Goal: Task Accomplishment & Management: Complete application form

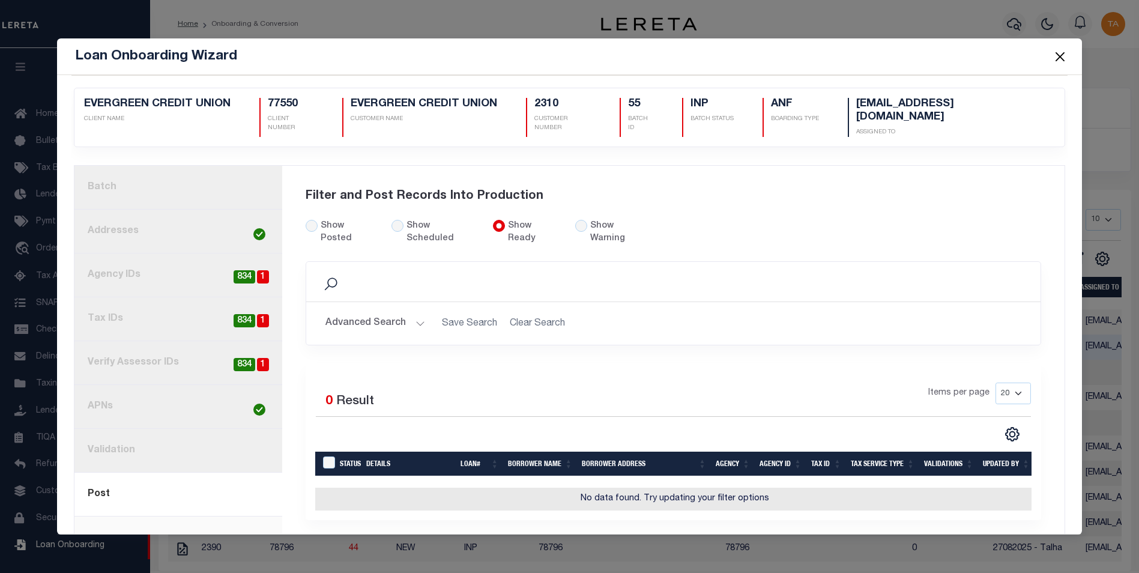
scroll to position [12, 0]
click at [575, 220] on input "radio" at bounding box center [581, 226] width 12 height 12
radio input "true"
click at [310, 223] on input "Show Posted" at bounding box center [312, 226] width 12 height 12
radio input "true"
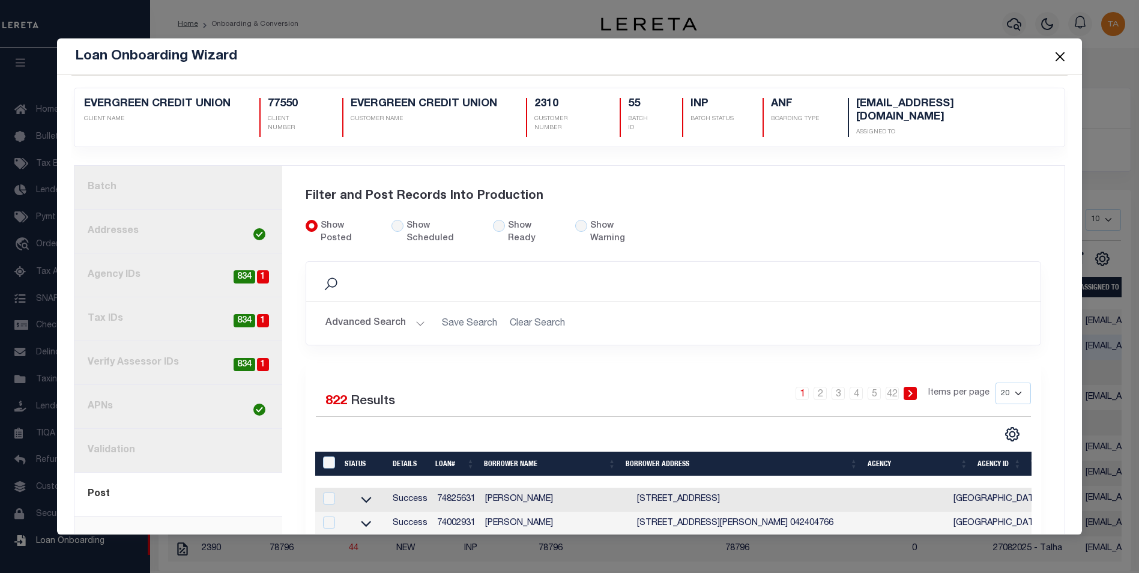
click at [405, 312] on button "Advanced Search" at bounding box center [376, 323] width 100 height 23
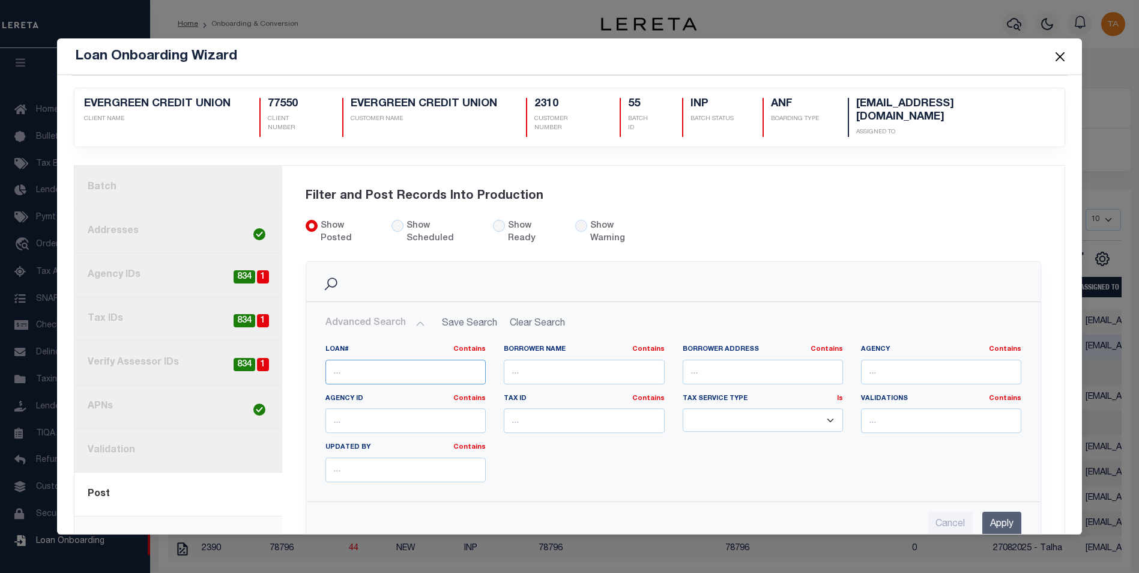
click at [411, 360] on input "text" at bounding box center [406, 372] width 160 height 25
paste input "74936931"
type input "74936931"
click at [986, 512] on input "Apply" at bounding box center [1002, 524] width 39 height 25
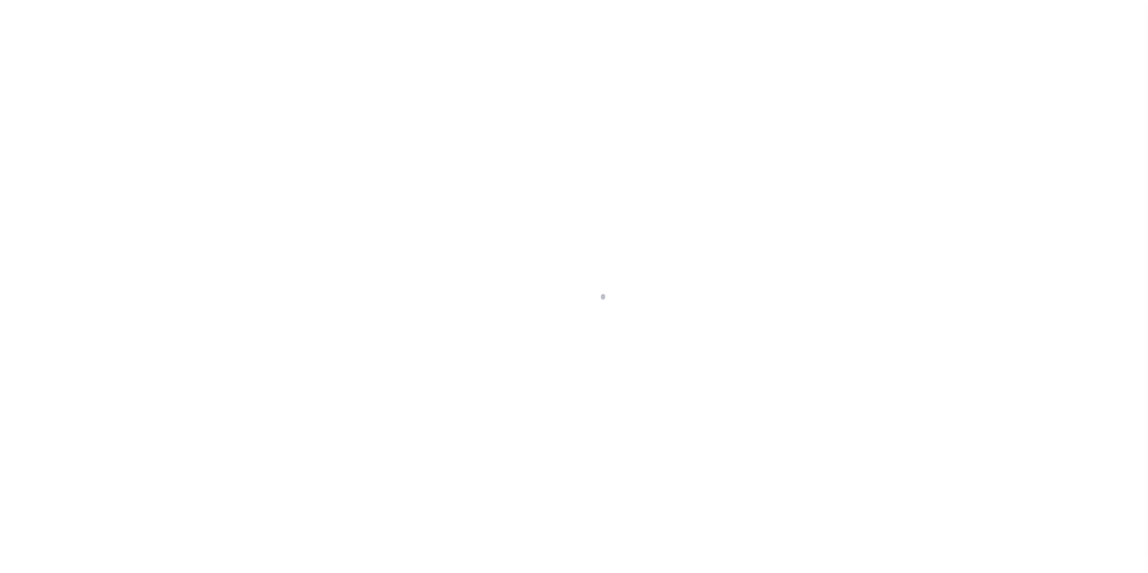
select select
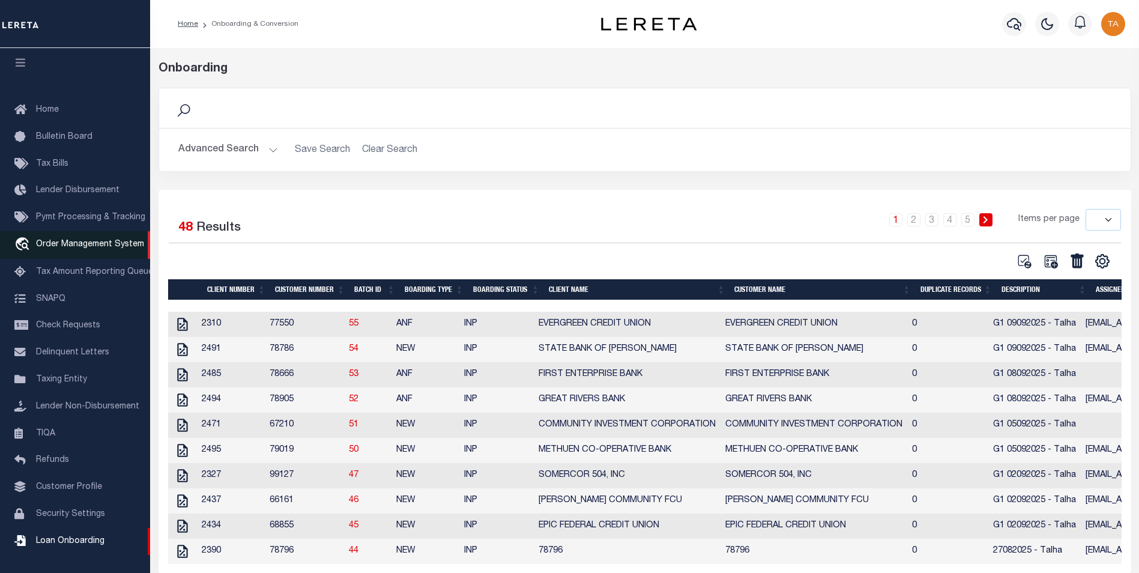
click at [92, 233] on link "travel_explore Order Management System" at bounding box center [75, 245] width 150 height 28
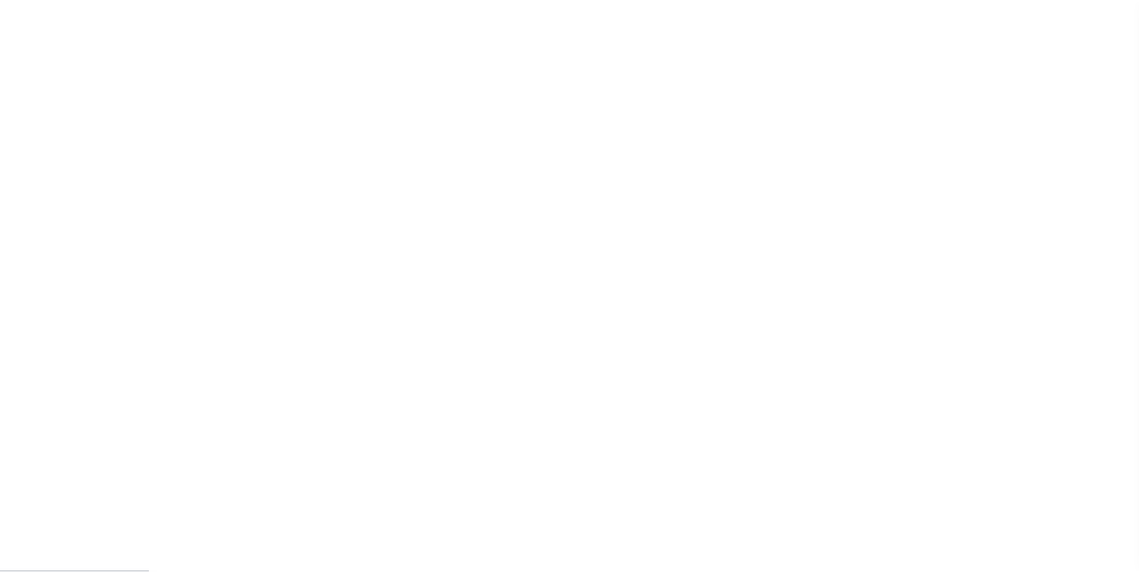
scroll to position [12, 0]
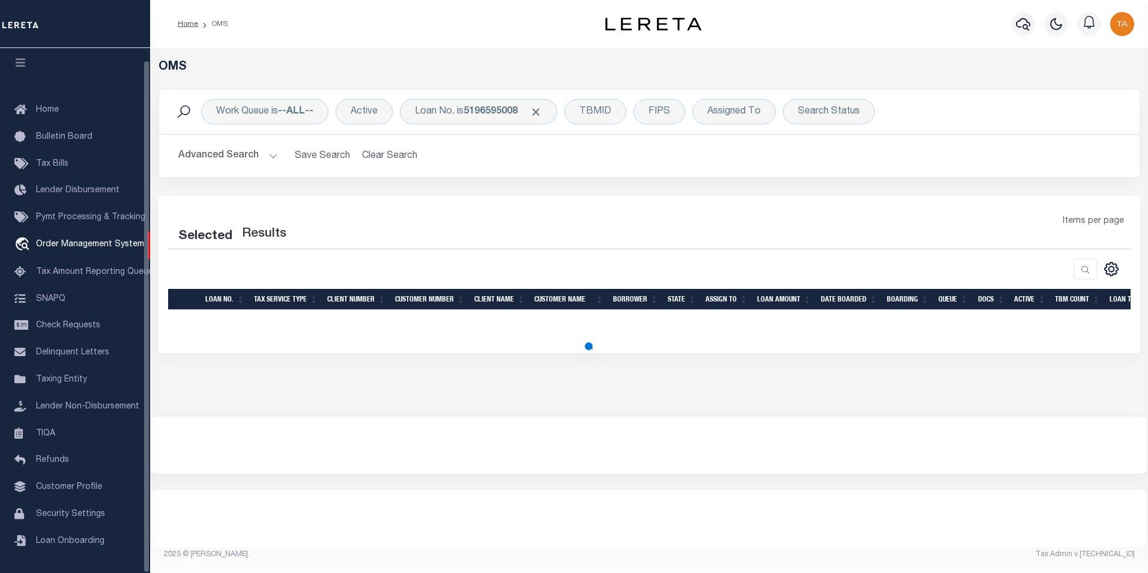
select select "200"
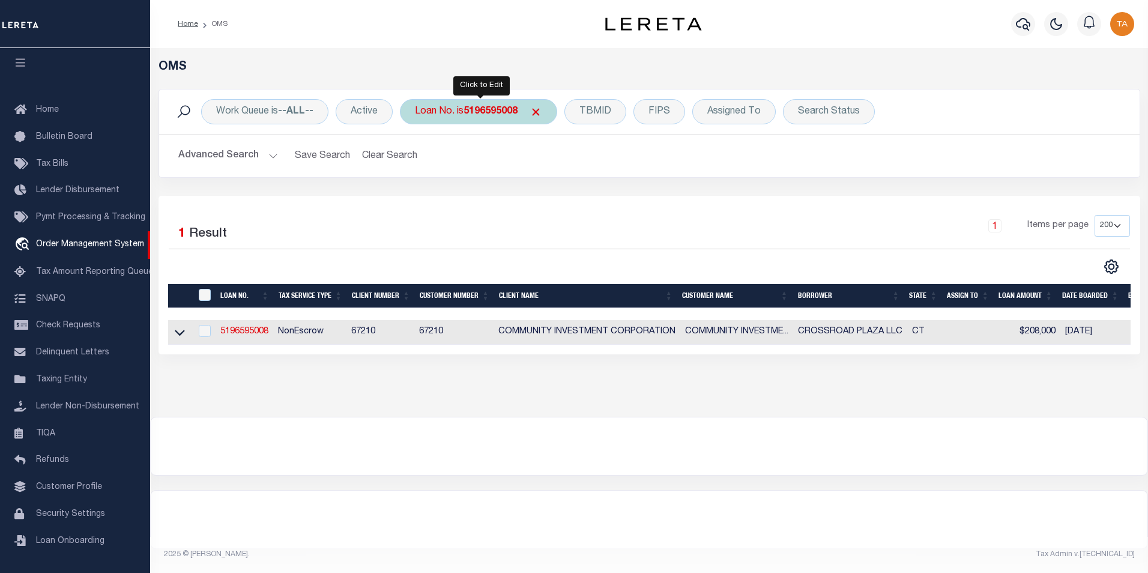
click at [483, 115] on b "5196595008" at bounding box center [491, 112] width 54 height 10
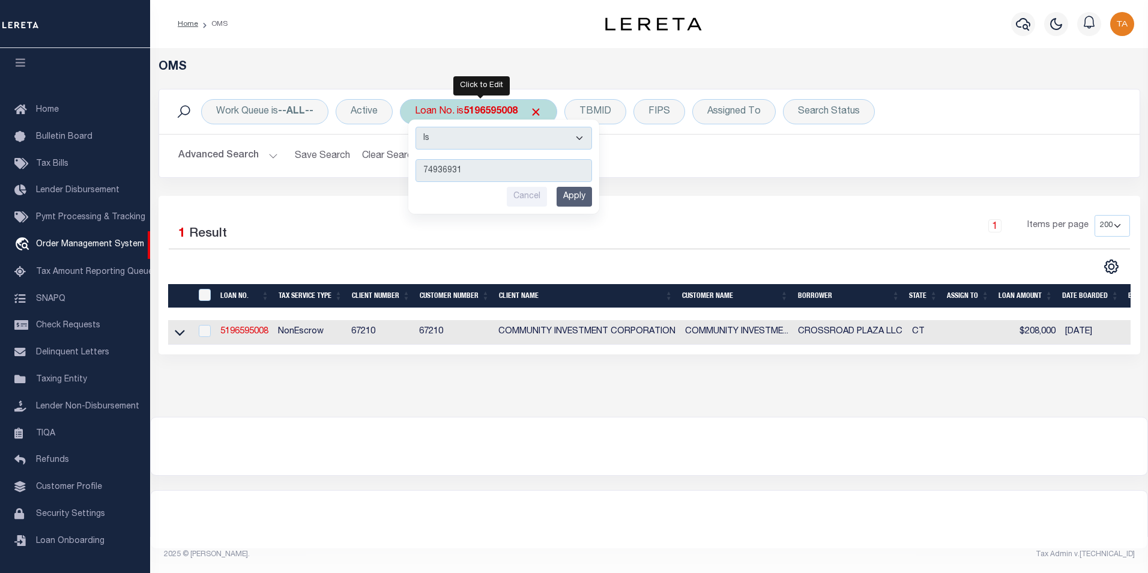
type input "74936931"
click at [575, 198] on input "Apply" at bounding box center [574, 197] width 35 height 20
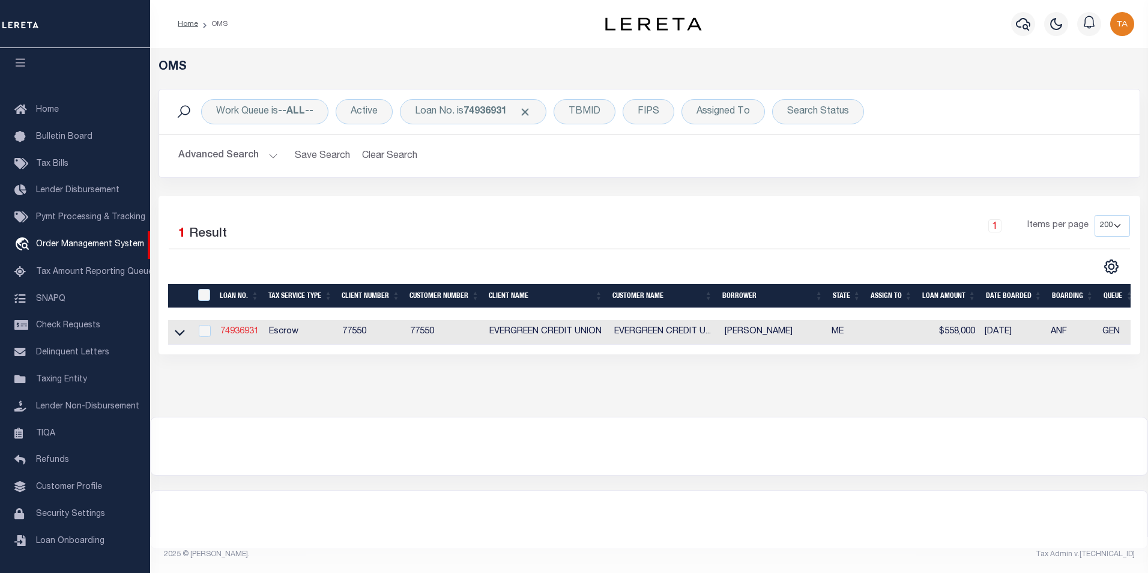
click at [233, 333] on link "74936931" at bounding box center [239, 331] width 38 height 8
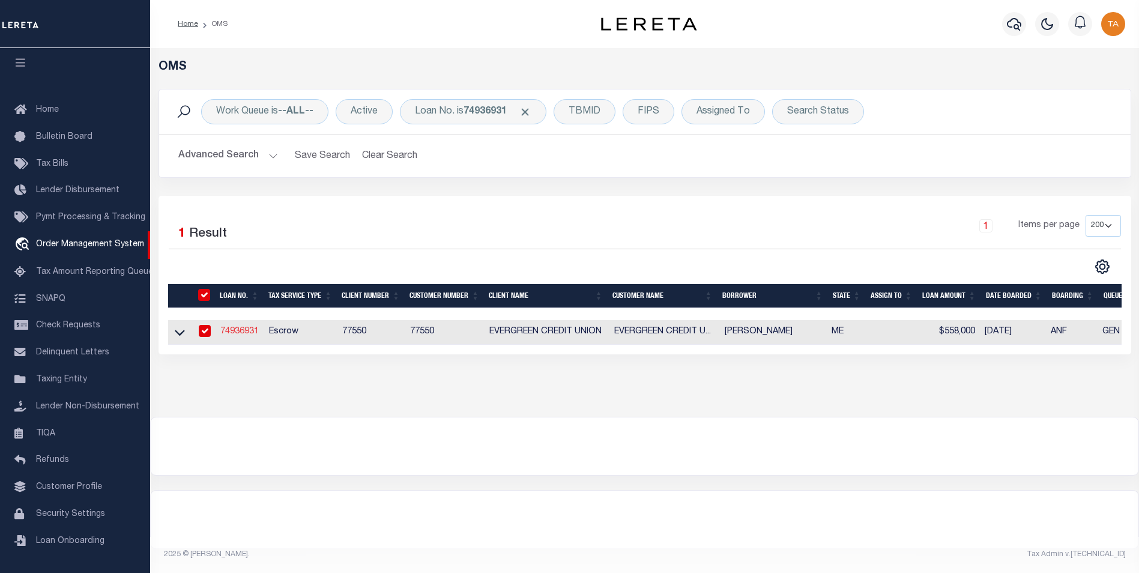
type input "74936931"
type input "[PERSON_NAME]"
select select
type input "121 LEDGEWOOD DR"
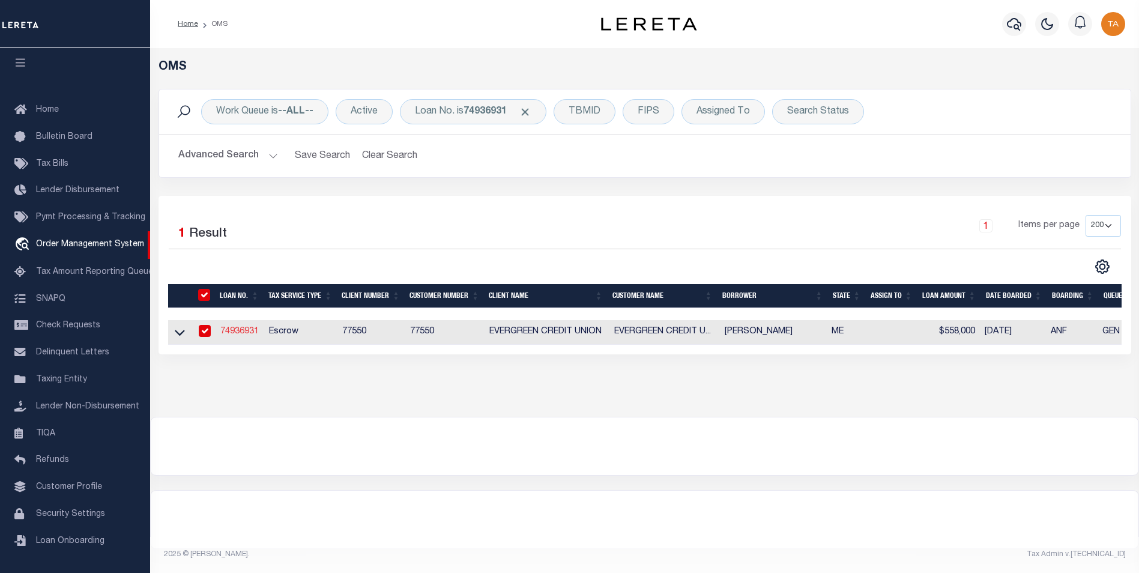
type input "FALMOUTH ME 04105"
select select
select select "10"
select select
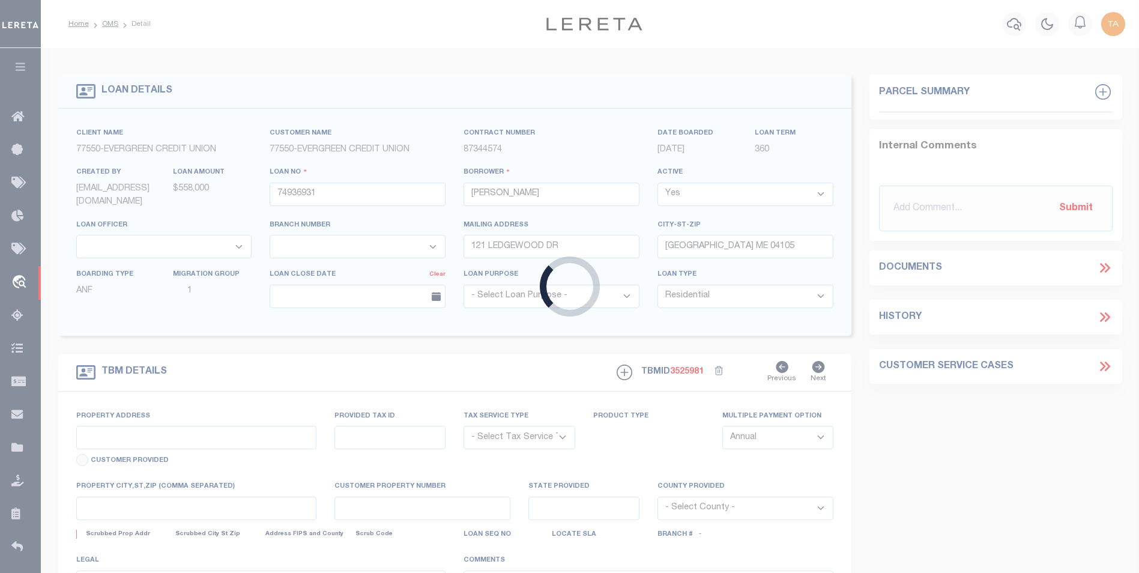
type input "121 LEDGEWOOD DR"
radio input "true"
select select "Escrow"
select select
type input "FALMOUTH ME 04105"
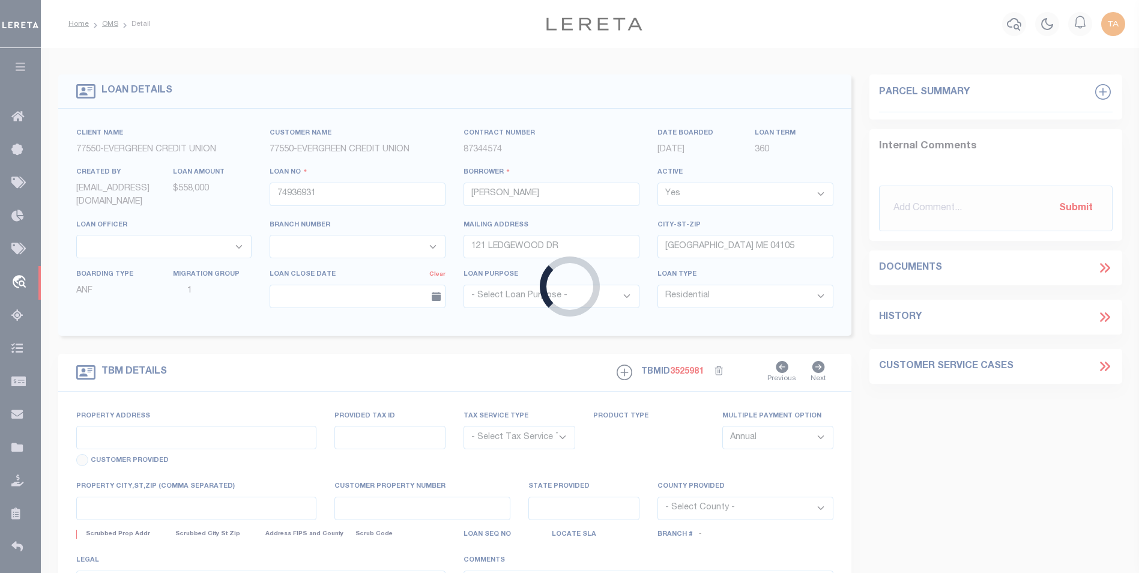
type input "74936931"
type input "ME"
type textarea "UNVERIFIED CUSTOMER SUPPLIED APN MAP U35 LOT 3-C"
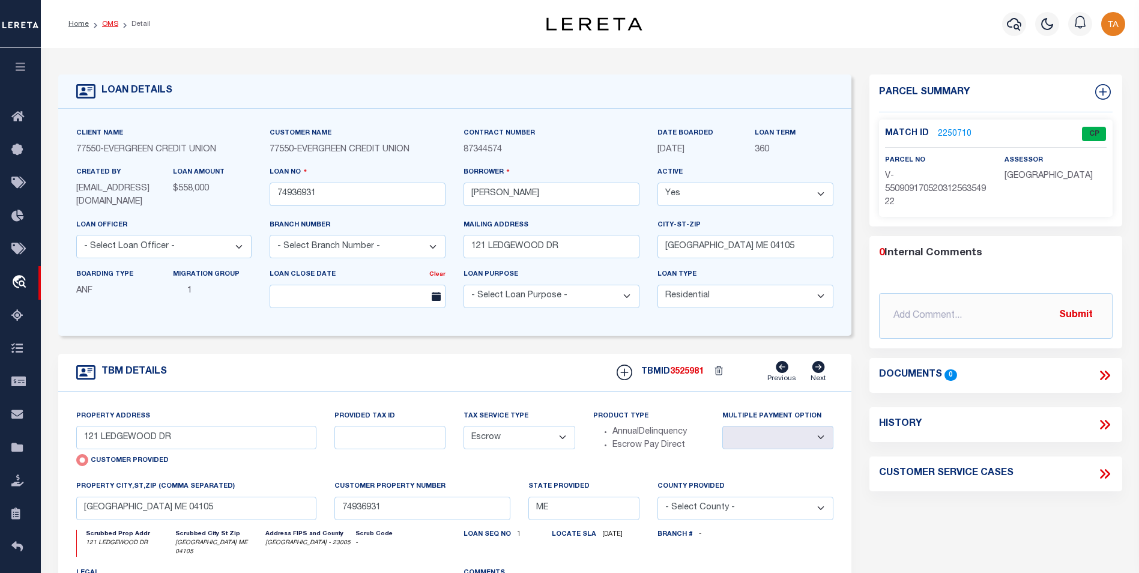
click at [106, 25] on link "OMS" at bounding box center [110, 23] width 16 height 7
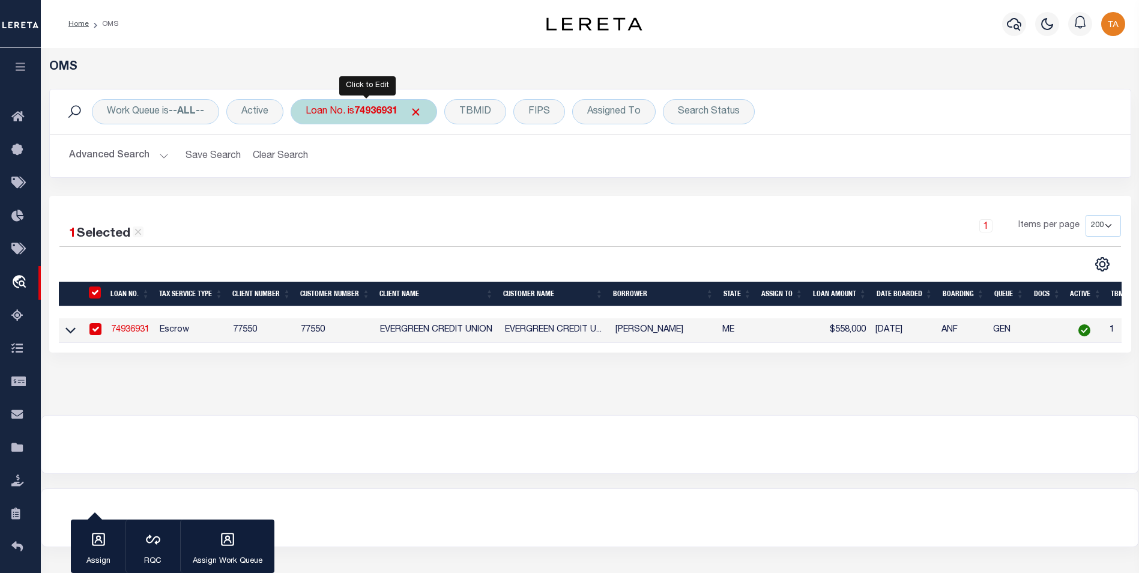
click at [383, 111] on b "74936931" at bounding box center [375, 112] width 43 height 10
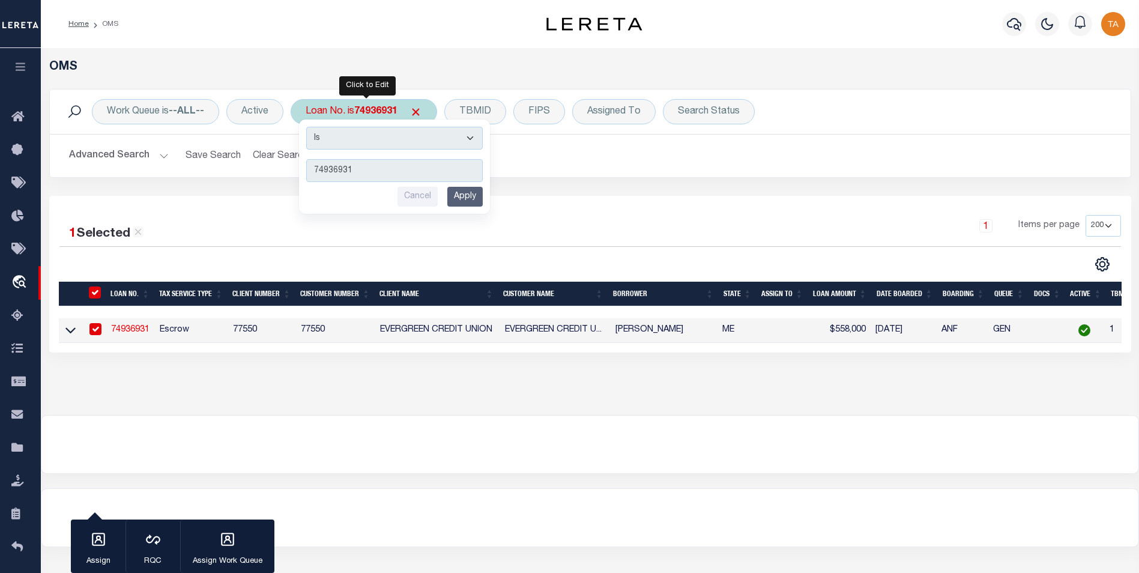
type input "74936931C"
click at [475, 198] on input "Apply" at bounding box center [464, 197] width 35 height 20
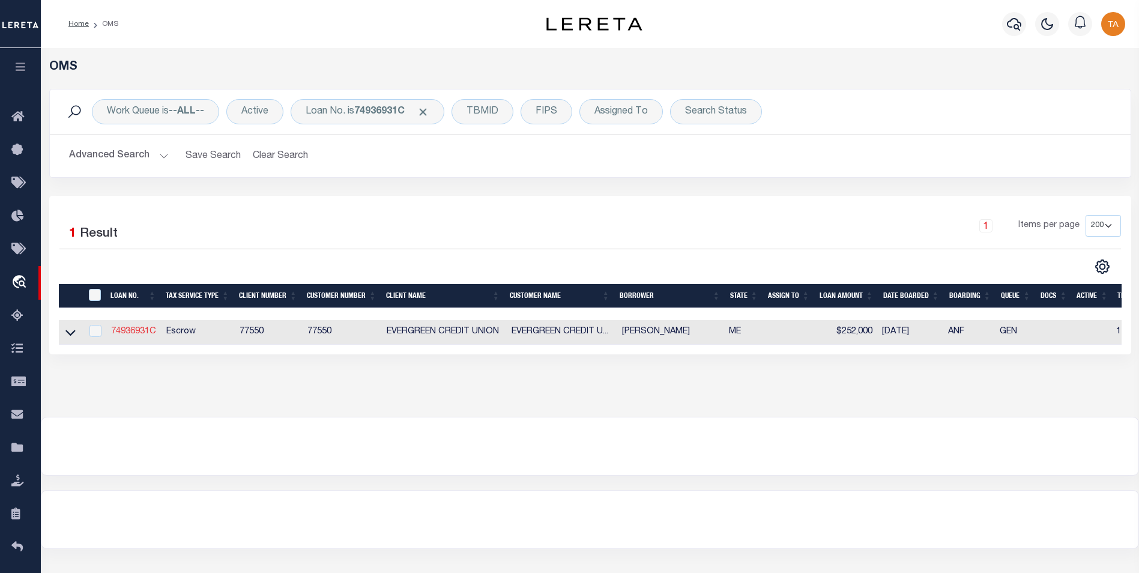
click at [122, 335] on link "74936931C" at bounding box center [133, 331] width 45 height 8
type input "74936931C"
select select "False"
select select
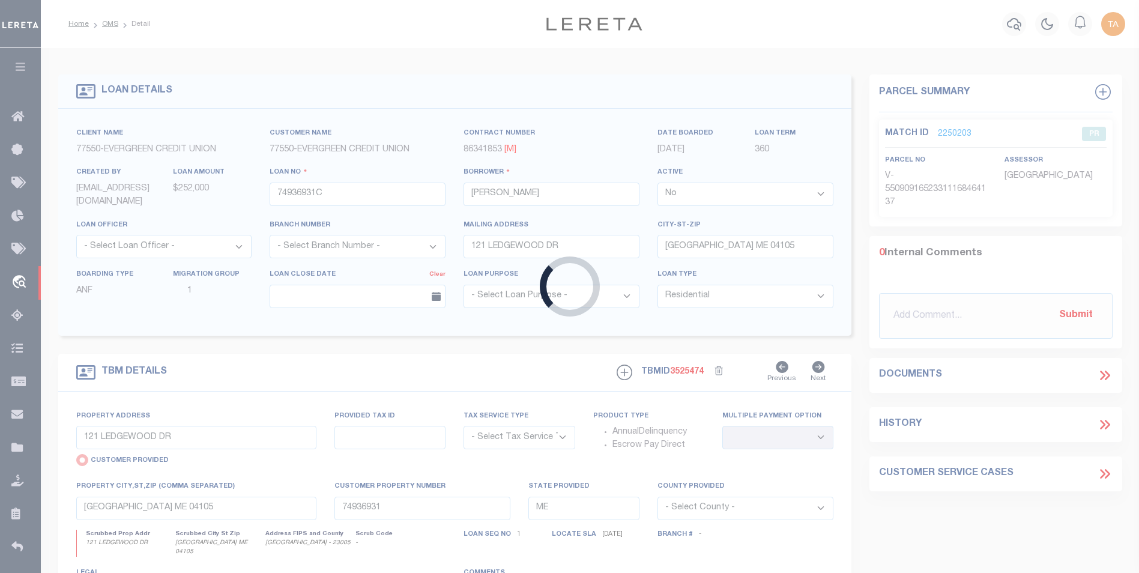
type input "18 IVALOO ST"
select select "Escrow"
select select
type input "PORTLAND ME 041034312"
type input "74936931C"
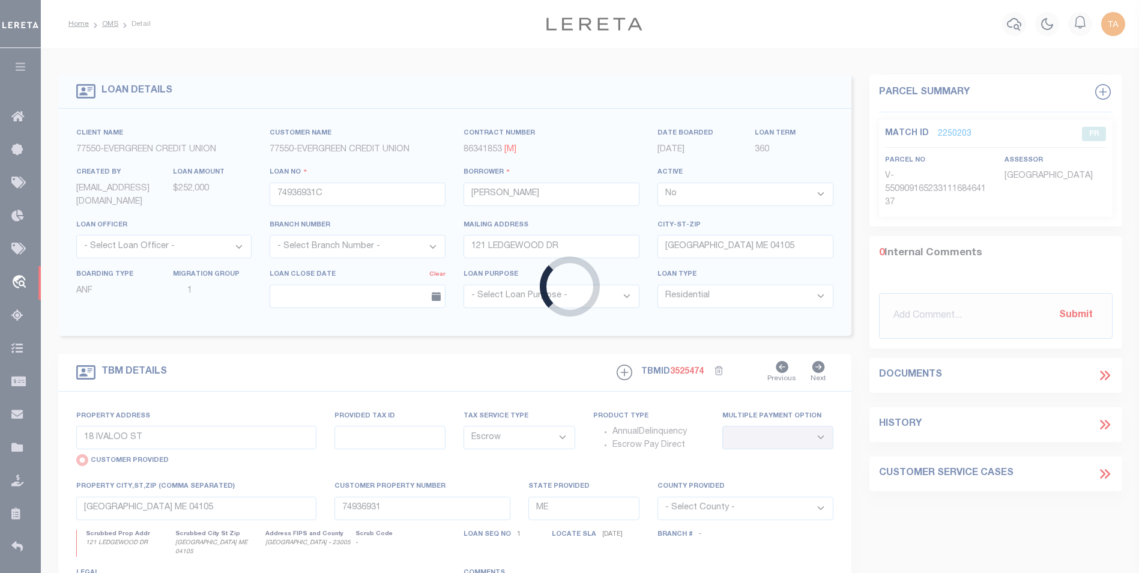
type textarea "MAP/LOT #: 409-A-10-11 (SEE LEGAL DESCRIPTION ON FILE)."
